Goal: Transaction & Acquisition: Purchase product/service

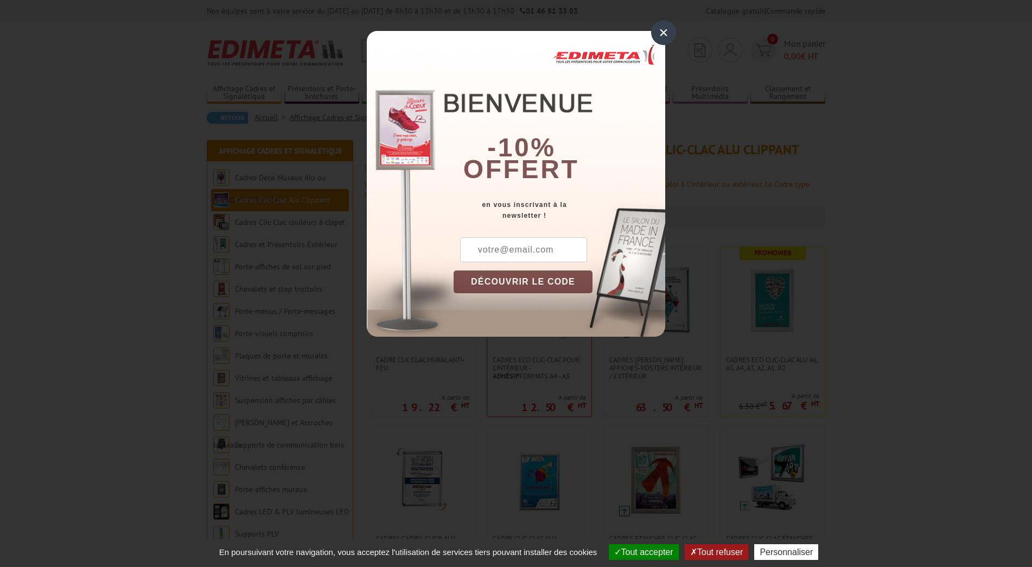
click at [663, 30] on div "×" at bounding box center [663, 32] width 25 height 25
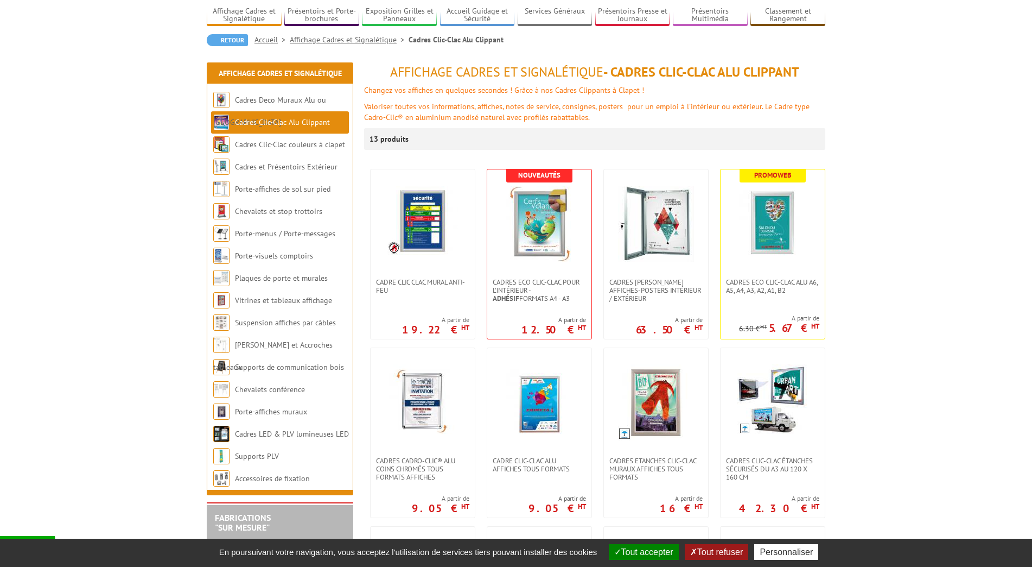
scroll to position [83, 0]
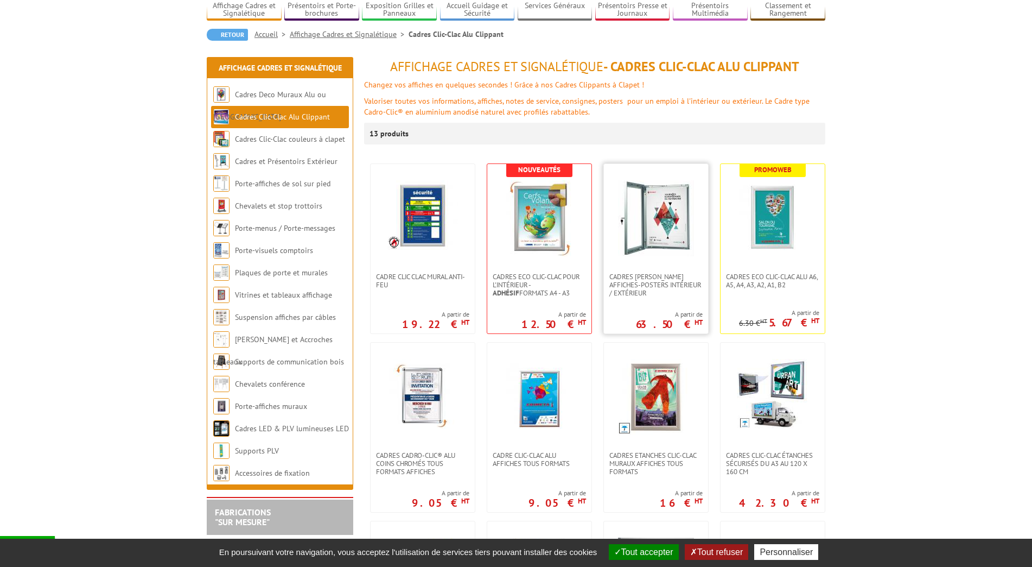
click at [655, 229] on img at bounding box center [656, 218] width 76 height 76
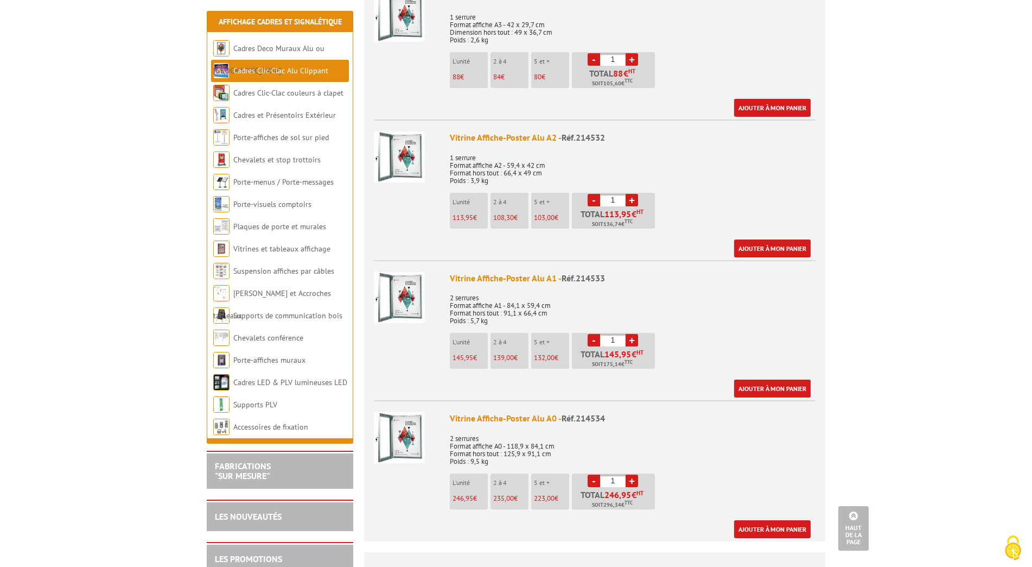
scroll to position [607, 0]
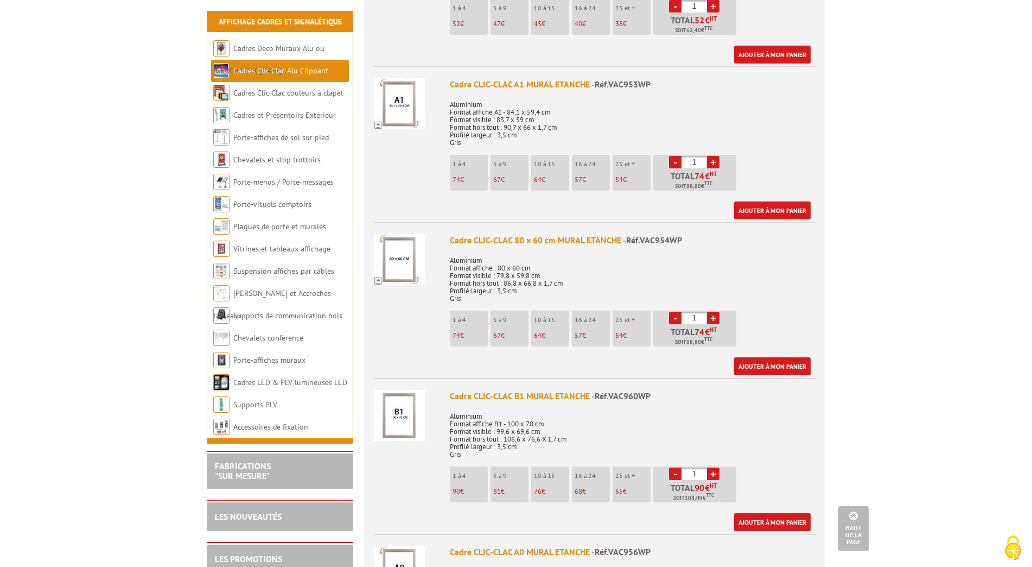
scroll to position [1280, 0]
click at [766, 357] on link "Ajouter à mon panier" at bounding box center [772, 366] width 77 height 18
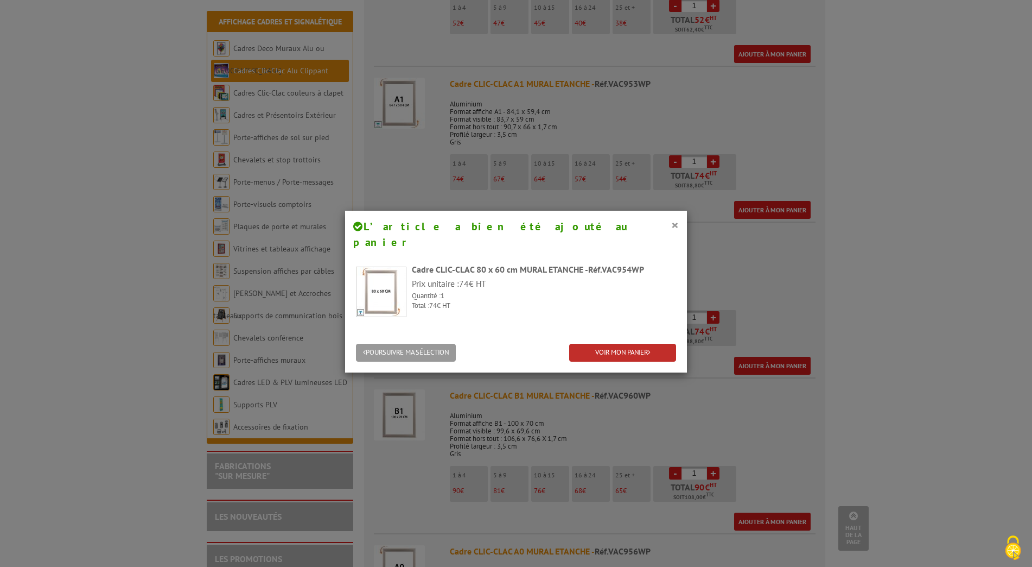
click at [599, 344] on link "VOIR MON PANIER" at bounding box center [622, 353] width 107 height 18
